Goal: Task Accomplishment & Management: Manage account settings

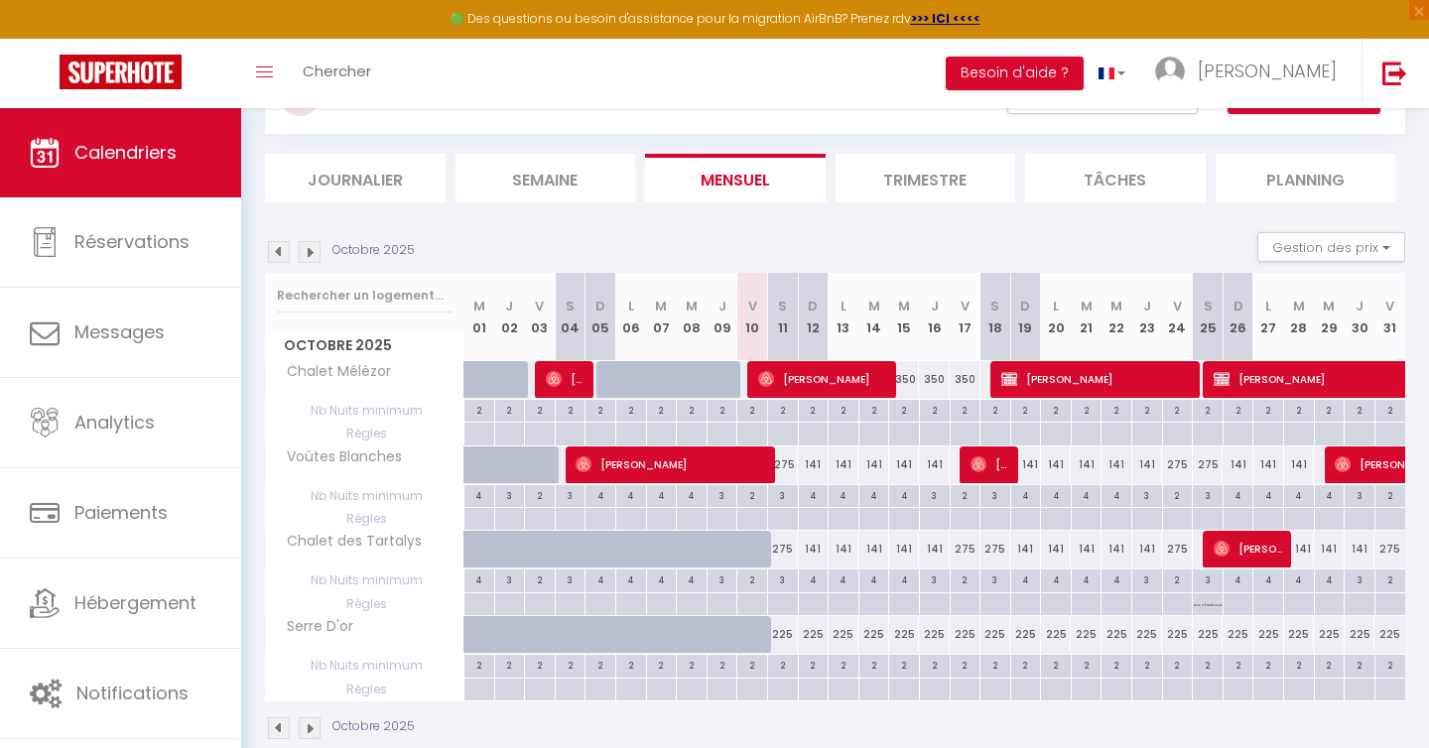
scroll to position [126, 0]
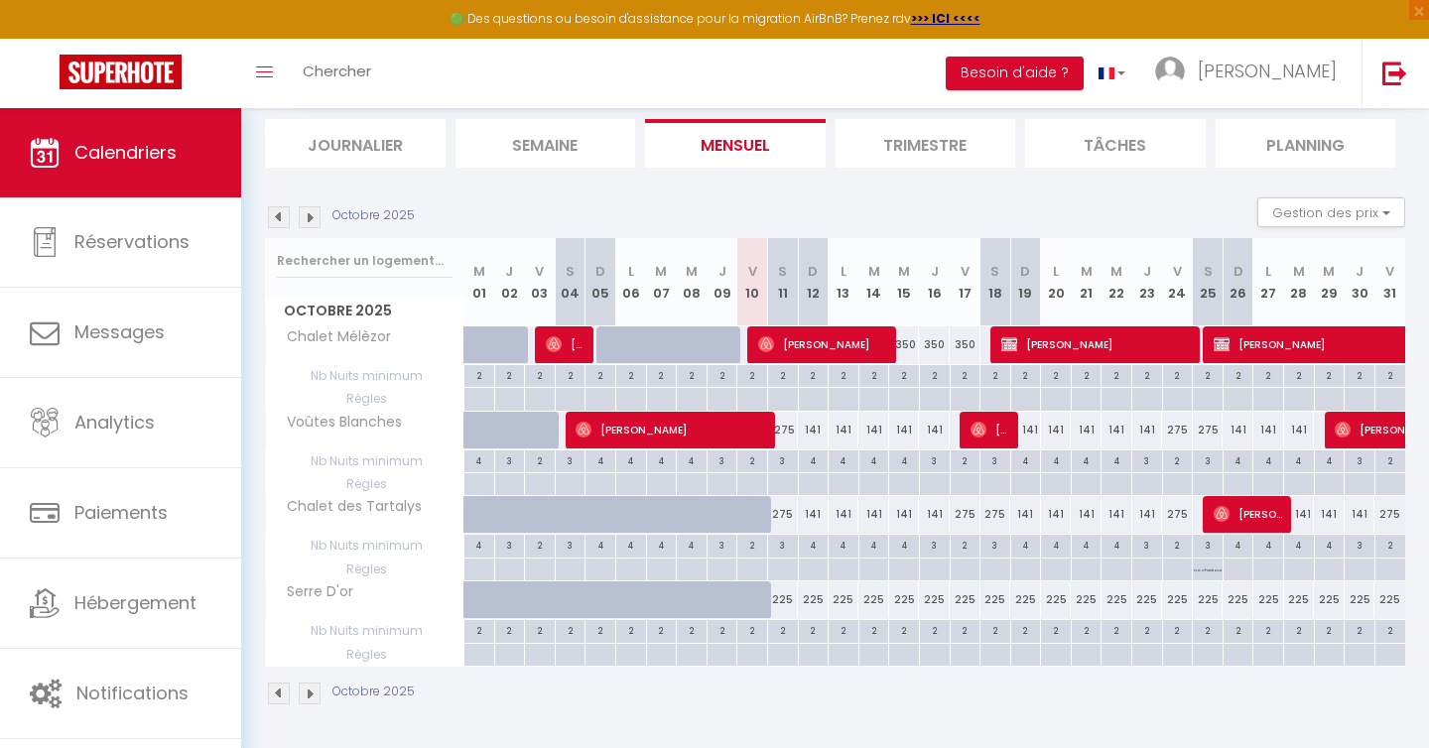
click at [311, 221] on img at bounding box center [310, 217] width 22 height 22
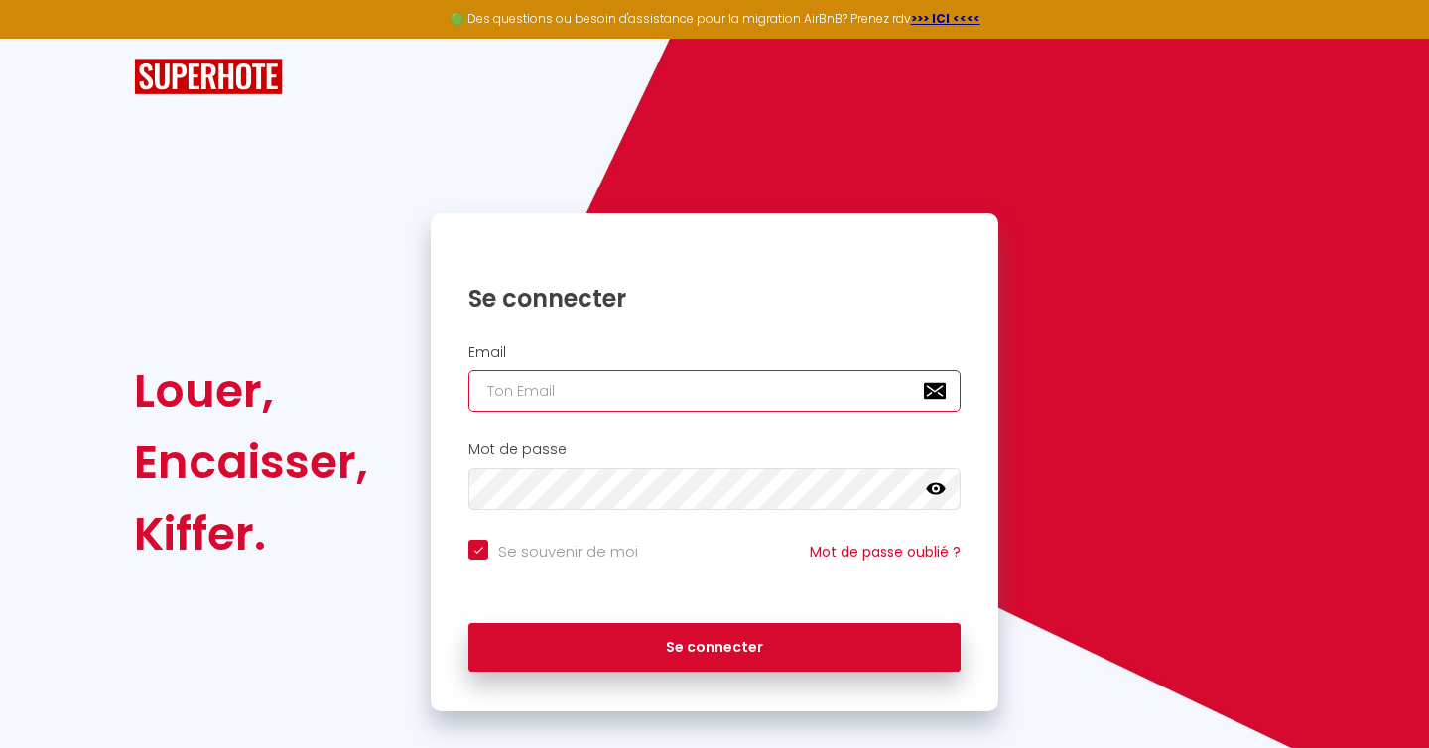
type input "[EMAIL_ADDRESS][DOMAIN_NAME]"
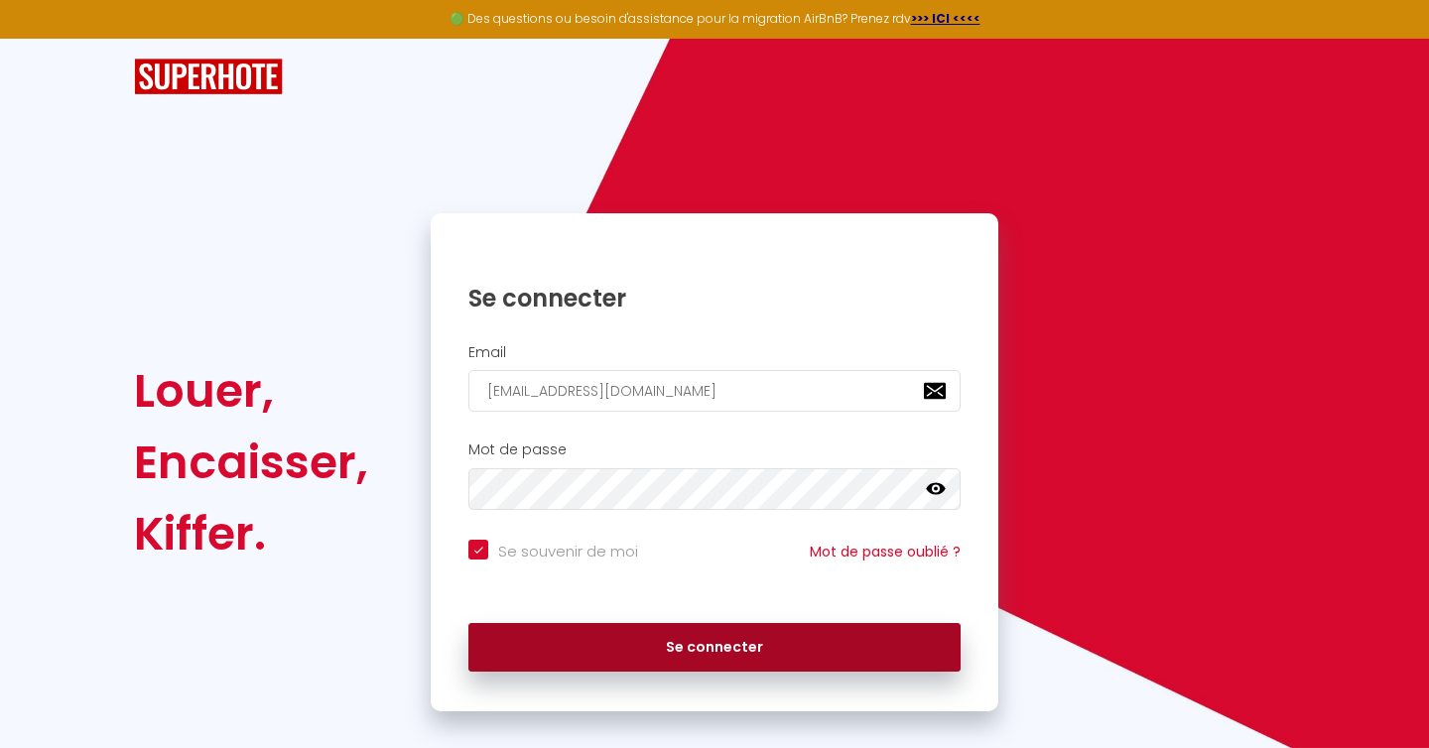
click at [715, 649] on button "Se connecter" at bounding box center [714, 648] width 492 height 50
checkbox input "true"
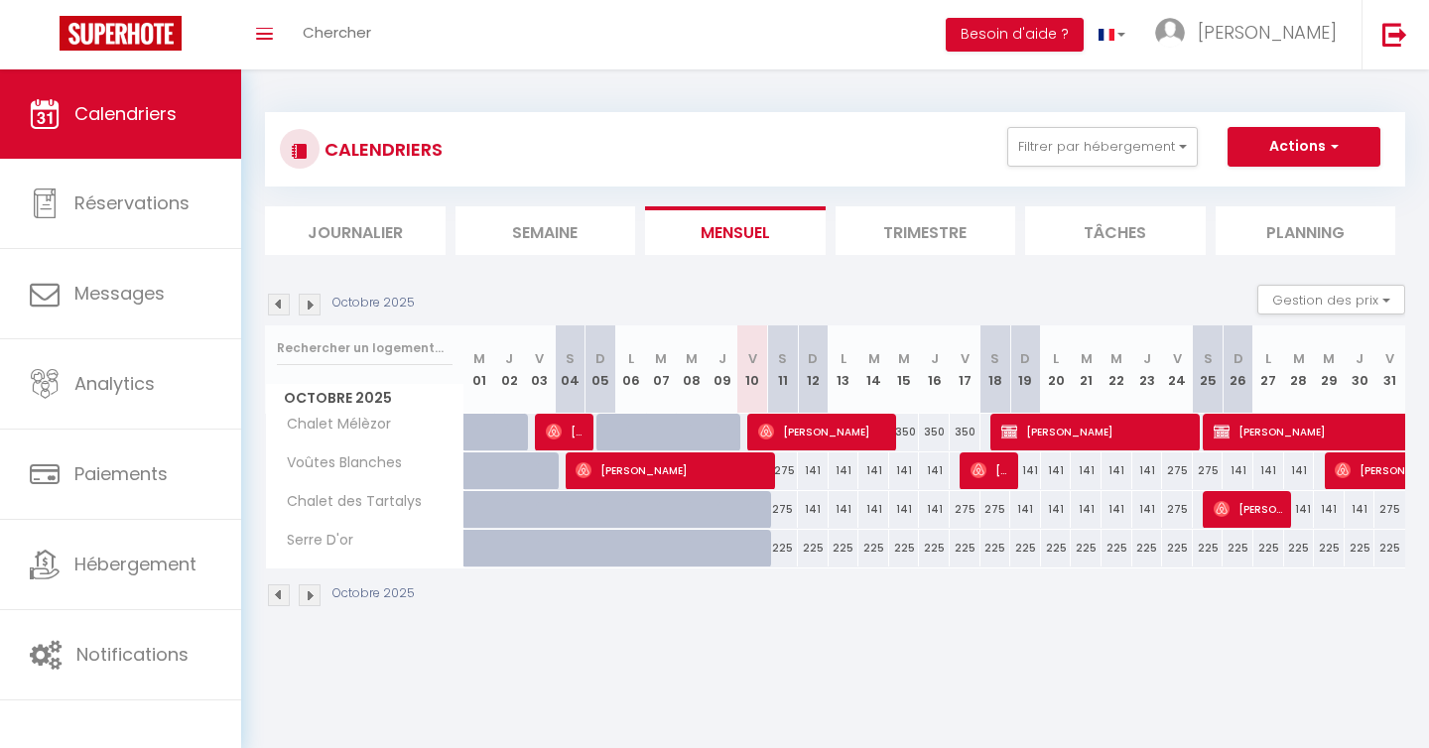
click at [941, 237] on li "Trimestre" at bounding box center [926, 230] width 181 height 49
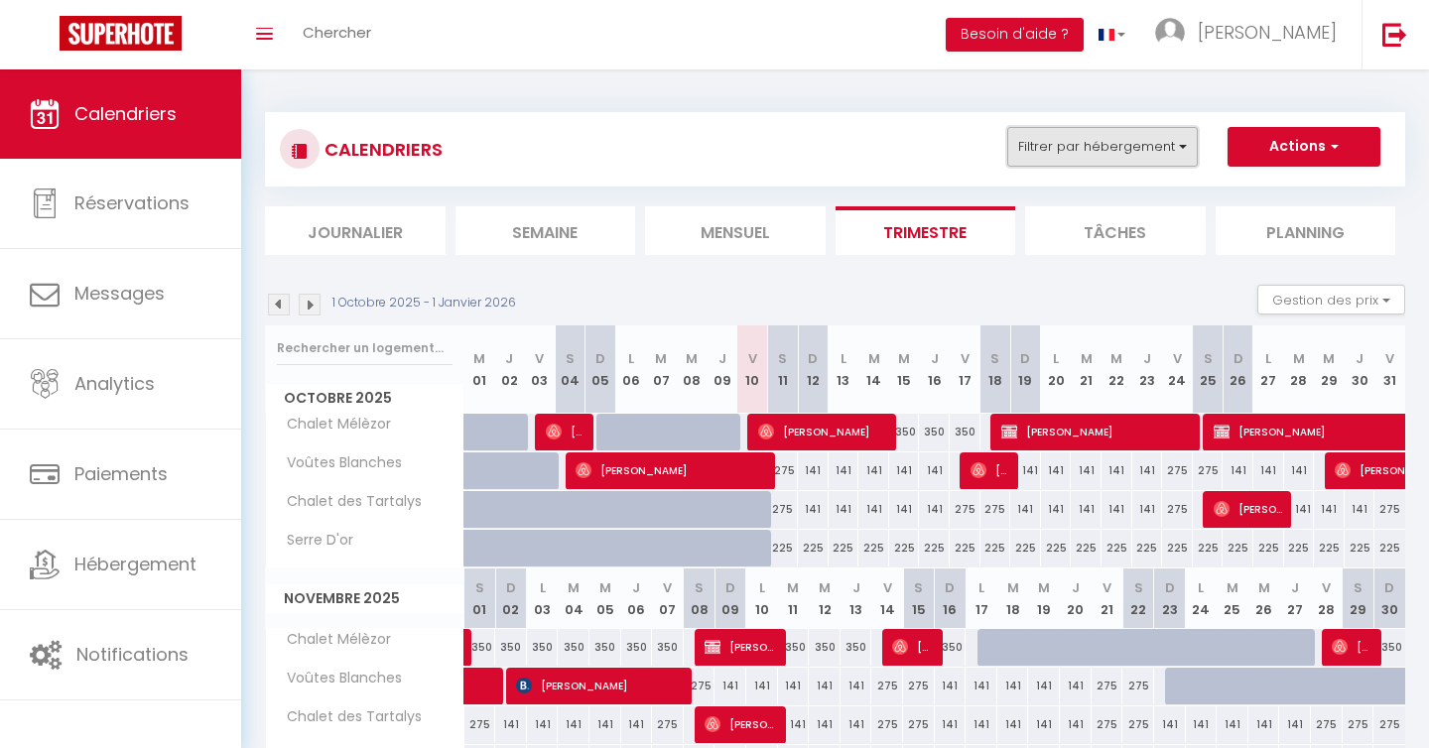
click at [1172, 147] on button "Filtrer par hébergement" at bounding box center [1102, 147] width 191 height 40
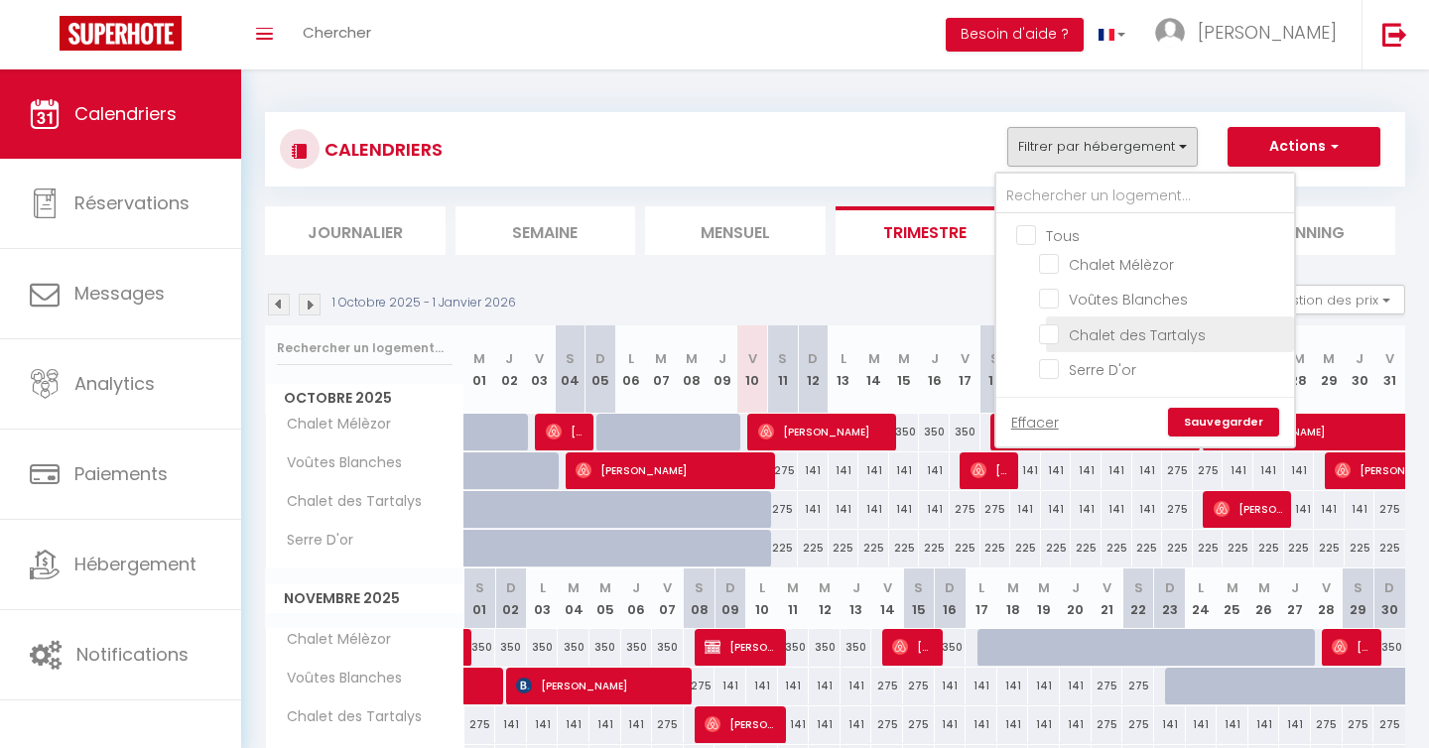
click at [1055, 337] on input "Chalet des Tartalys" at bounding box center [1163, 333] width 248 height 20
checkbox input "true"
checkbox input "false"
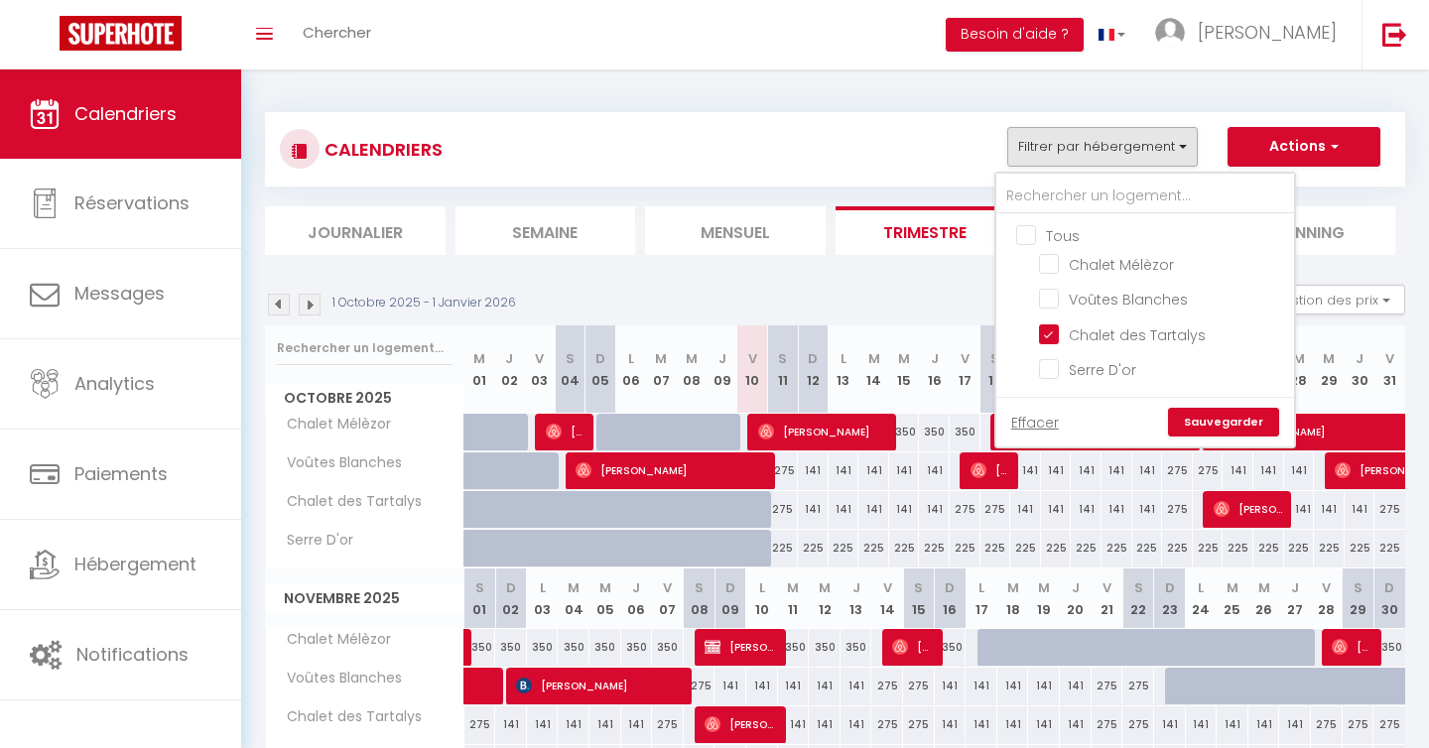
click at [1219, 417] on link "Sauvegarder" at bounding box center [1223, 423] width 111 height 30
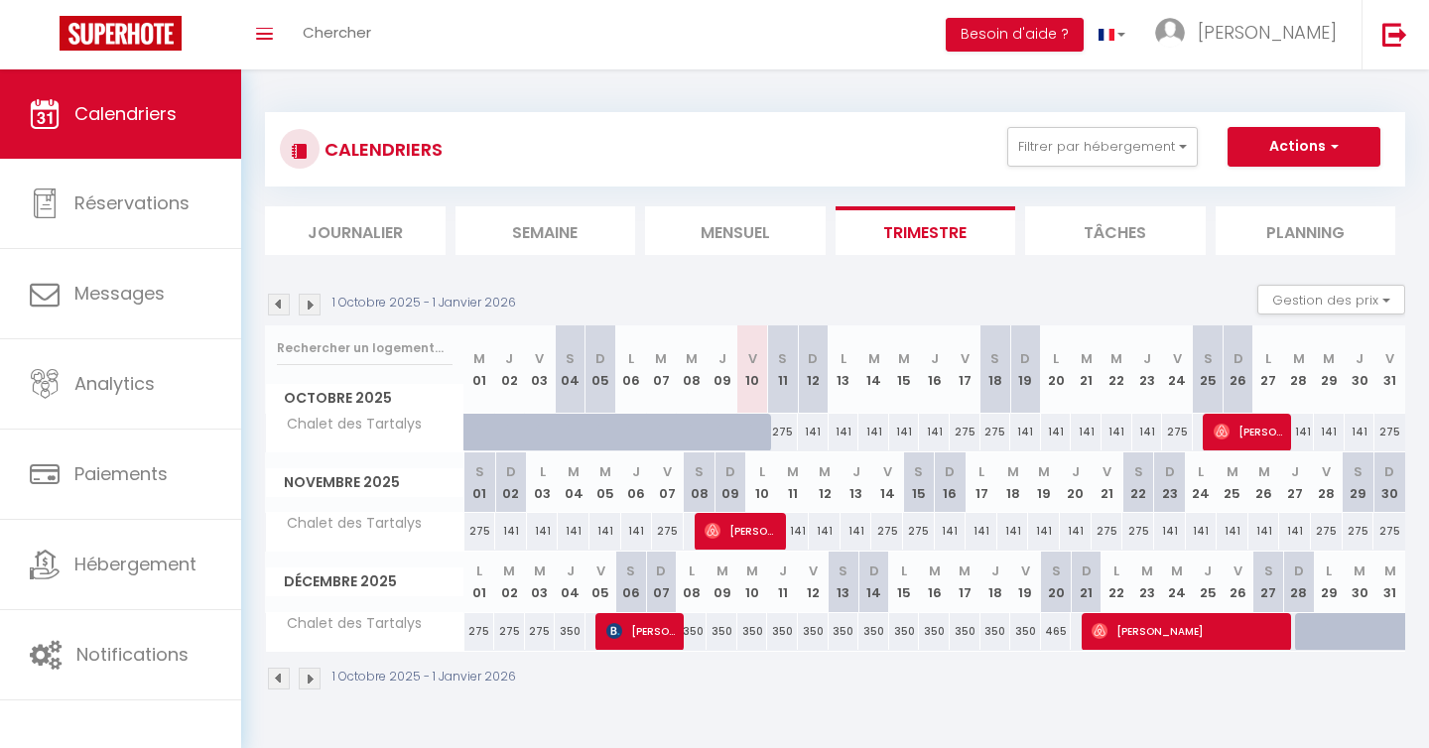
scroll to position [1, 0]
